Goal: Book appointment/travel/reservation

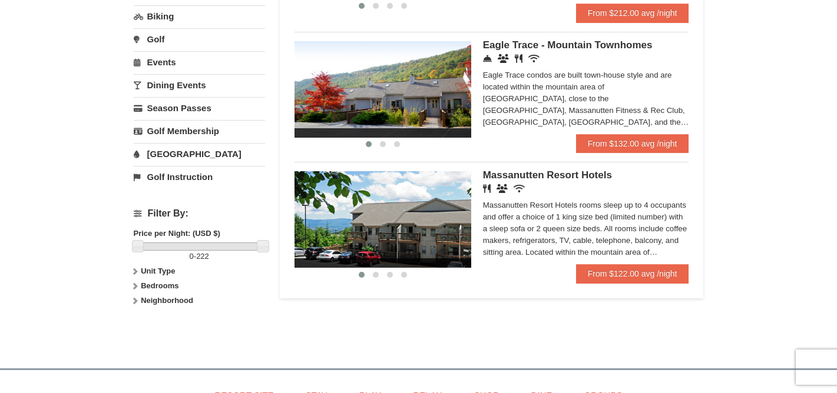
scroll to position [359, 0]
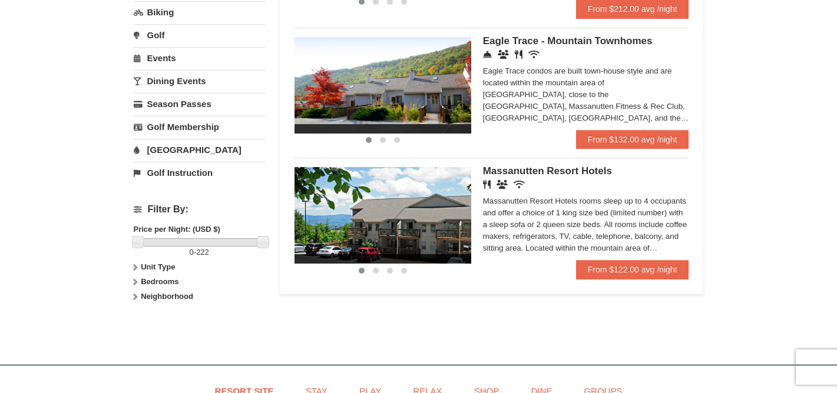
click at [399, 241] on img at bounding box center [382, 215] width 177 height 97
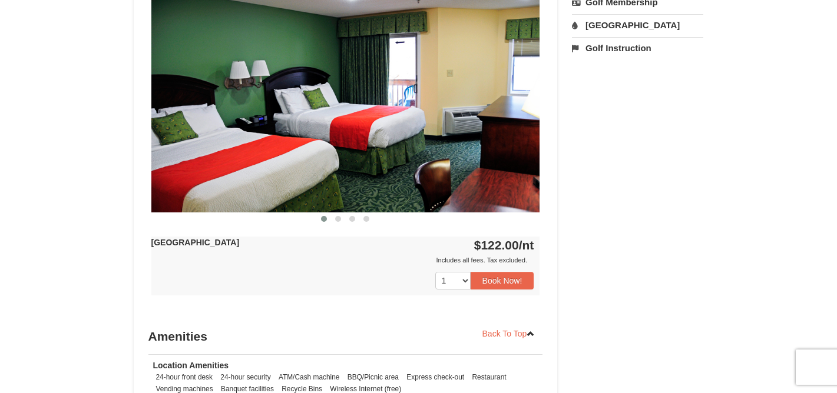
scroll to position [503, 0]
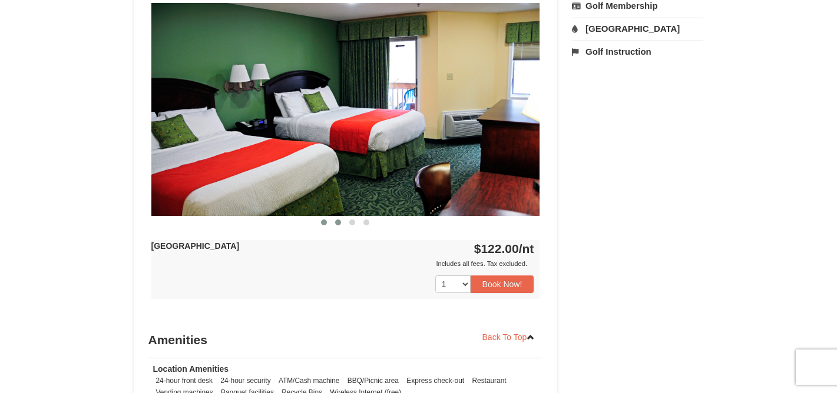
click at [342, 223] on button at bounding box center [338, 223] width 14 height 12
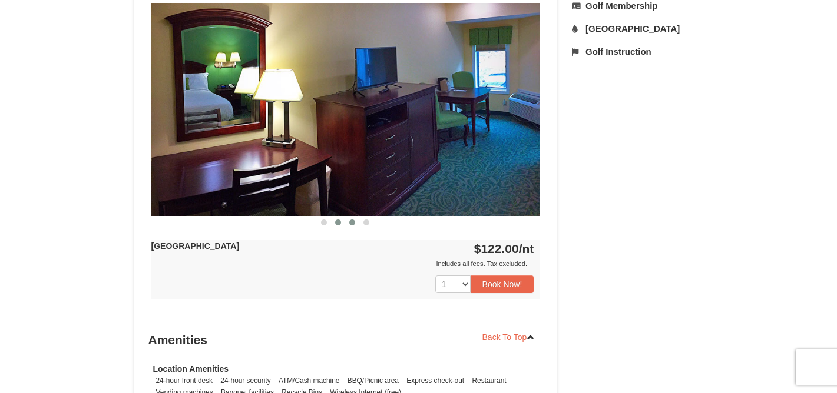
click at [351, 221] on span at bounding box center [352, 223] width 6 height 6
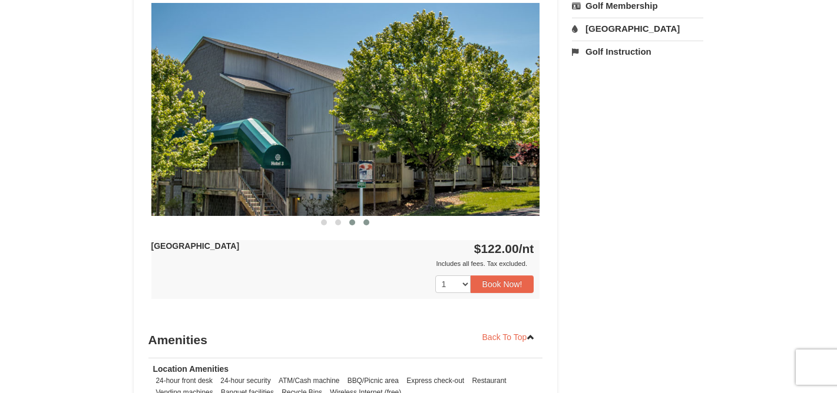
click at [362, 221] on button at bounding box center [366, 223] width 14 height 12
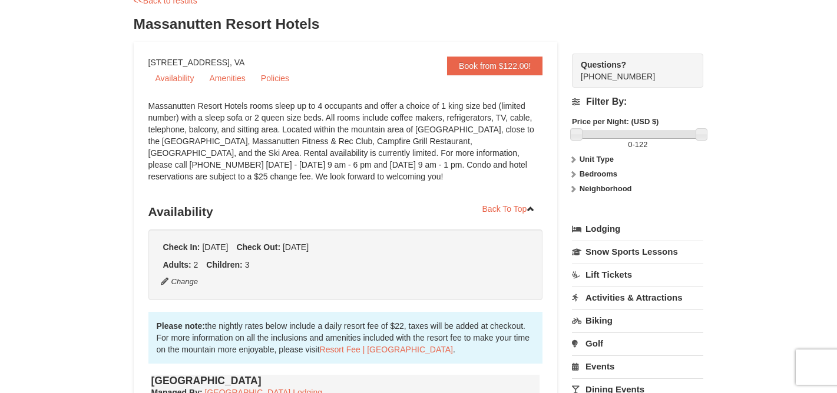
scroll to position [0, 0]
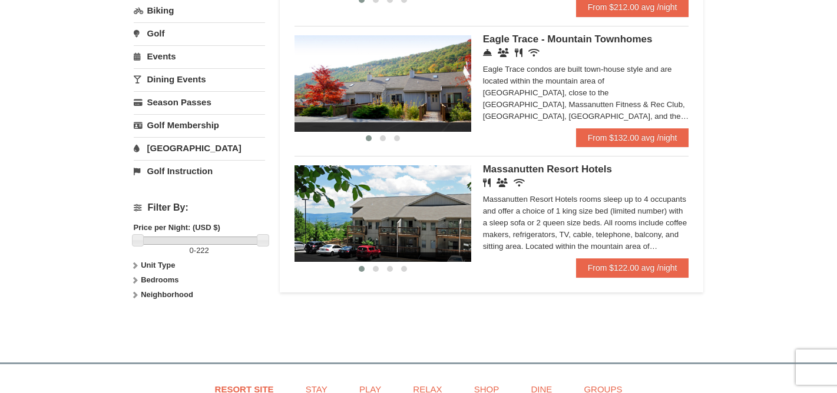
scroll to position [260, 0]
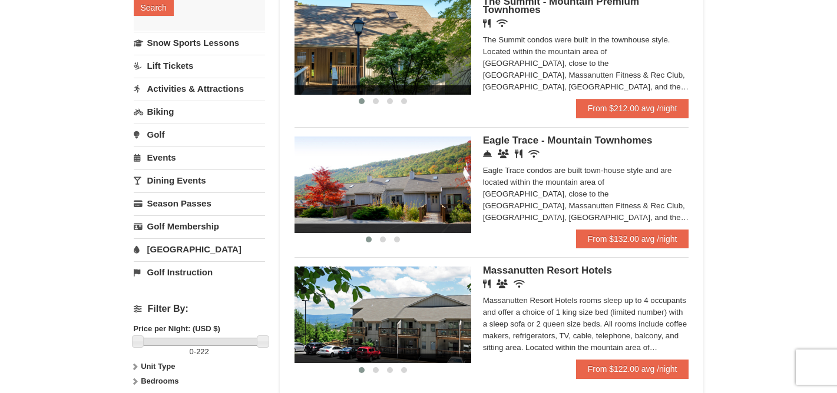
click at [165, 249] on link "[GEOGRAPHIC_DATA]" at bounding box center [199, 250] width 131 height 22
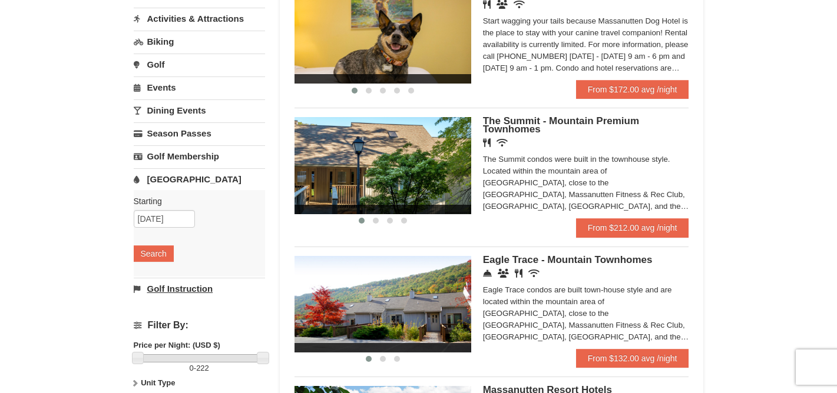
scroll to position [108, 0]
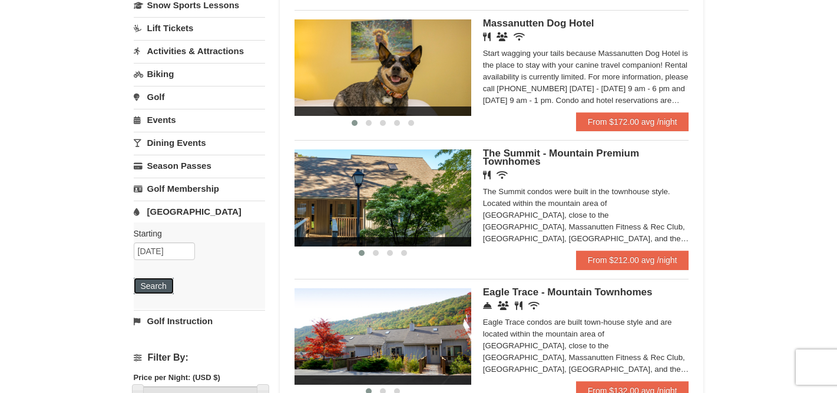
click at [158, 280] on button "Search" at bounding box center [154, 286] width 40 height 16
